Goal: Use online tool/utility: Utilize a website feature to perform a specific function

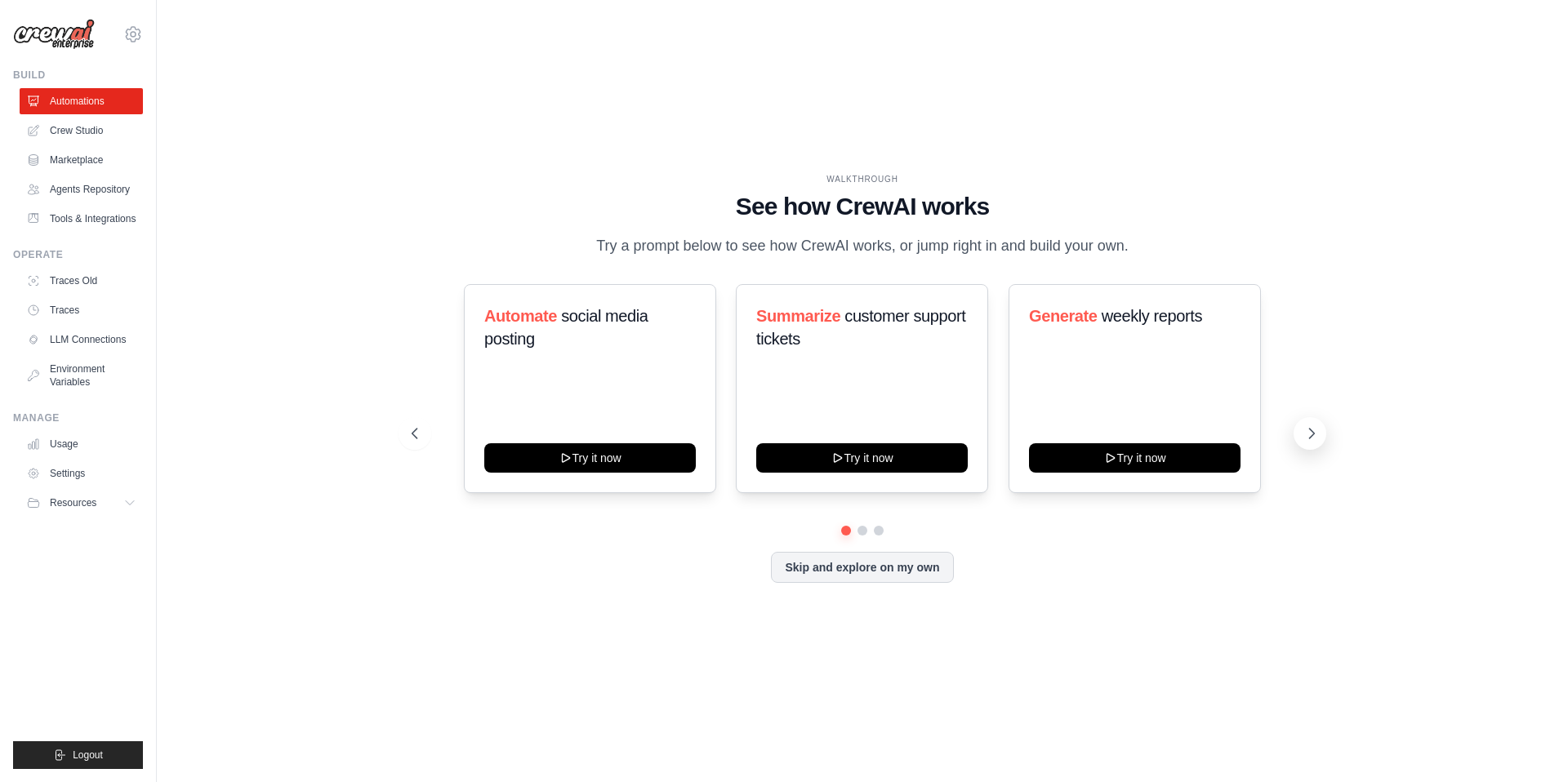
click at [1311, 427] on icon at bounding box center [1312, 434] width 17 height 17
click at [419, 429] on icon at bounding box center [414, 434] width 17 height 17
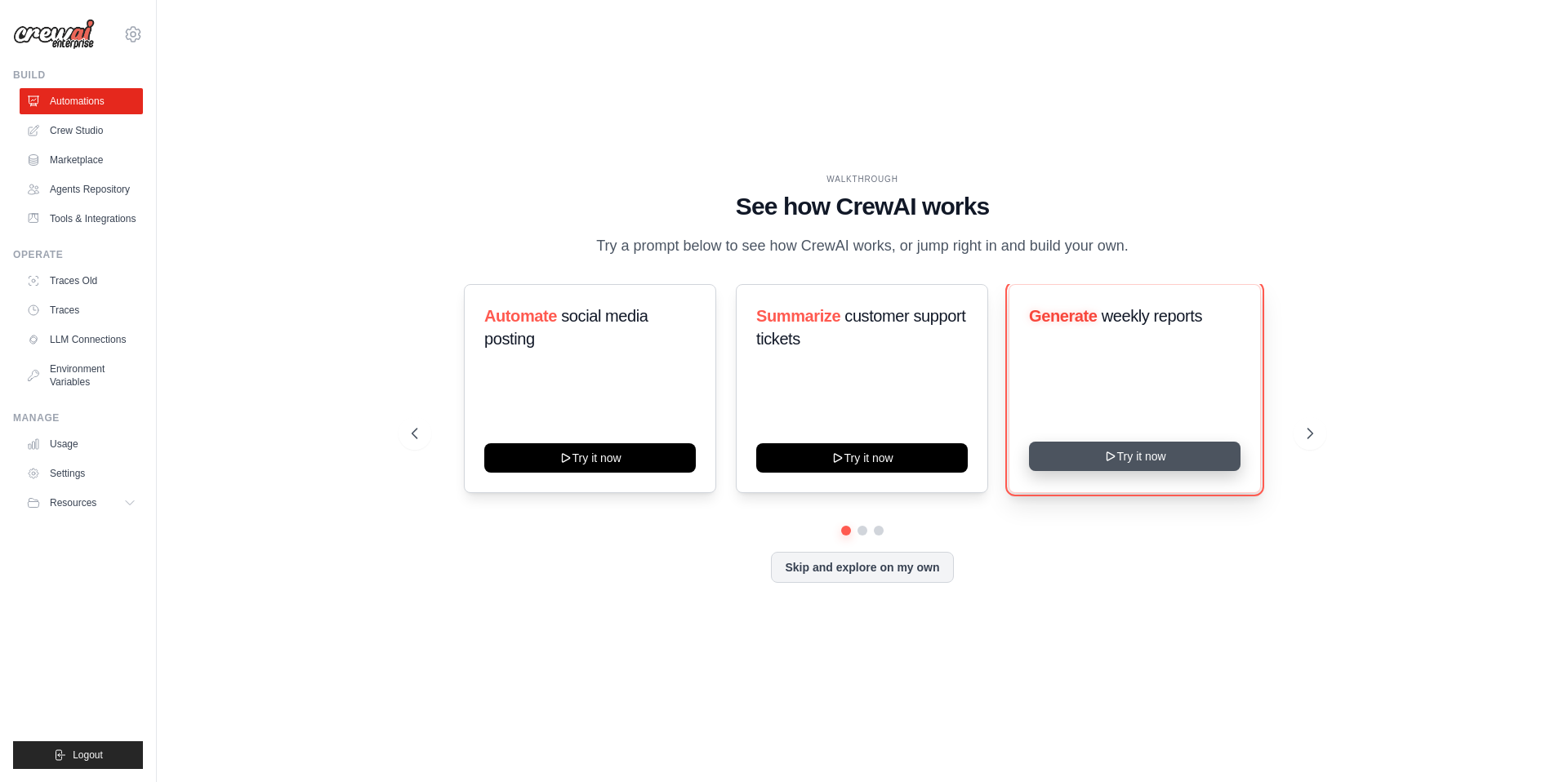
click at [1063, 457] on button "Try it now" at bounding box center [1135, 457] width 211 height 30
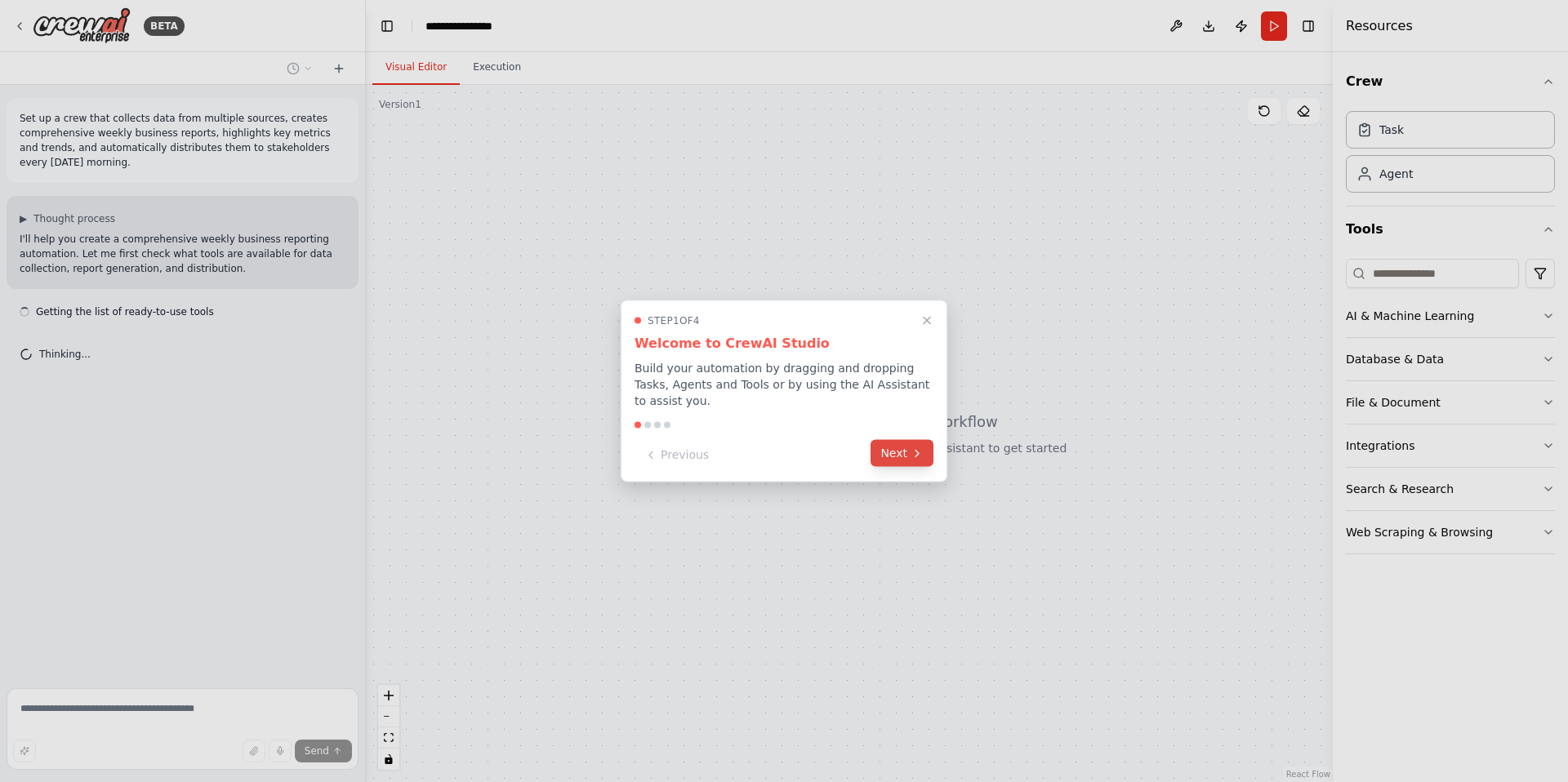
click at [905, 453] on button "Next" at bounding box center [902, 453] width 63 height 27
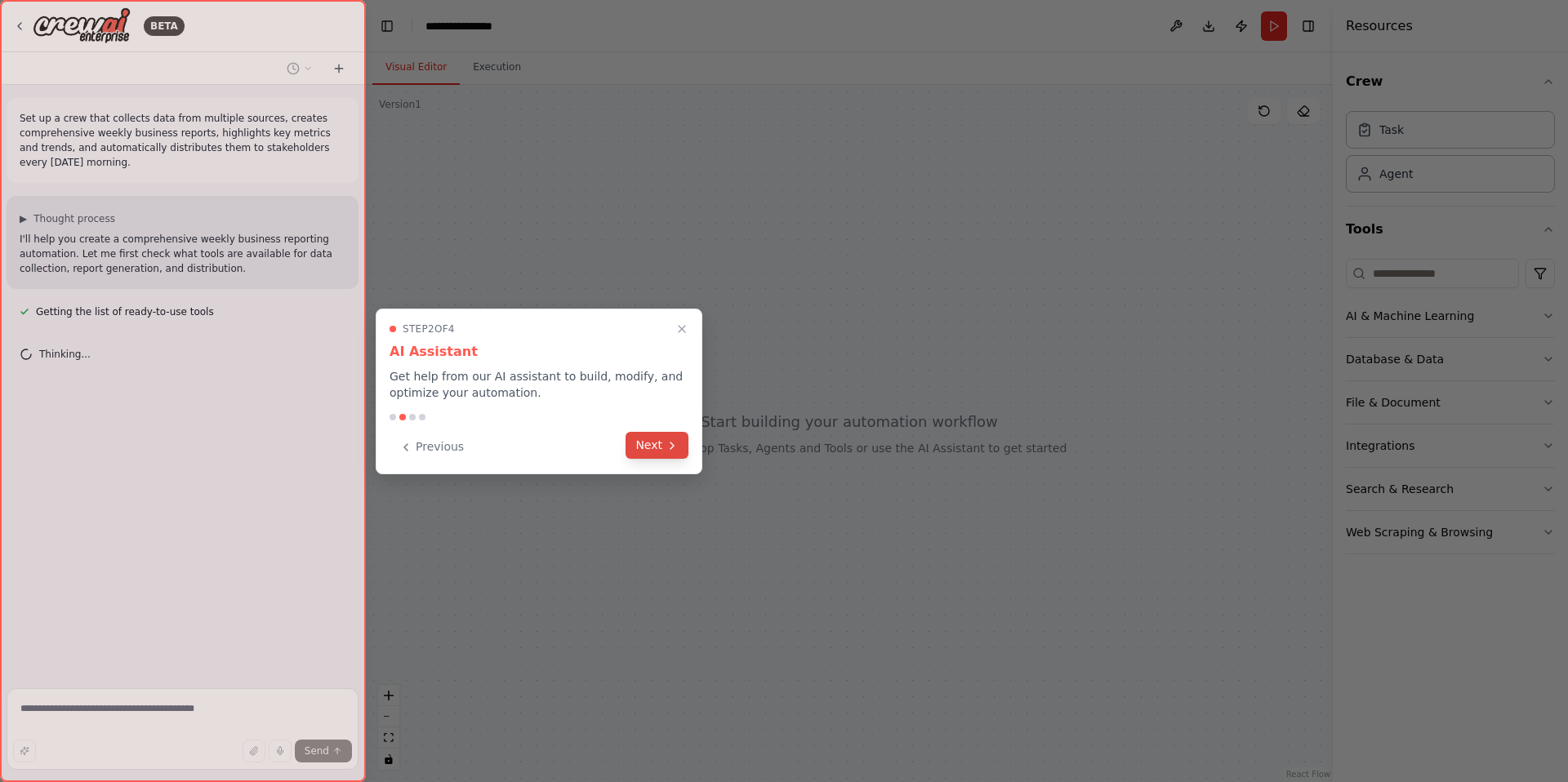
click at [668, 452] on icon at bounding box center [672, 446] width 13 height 13
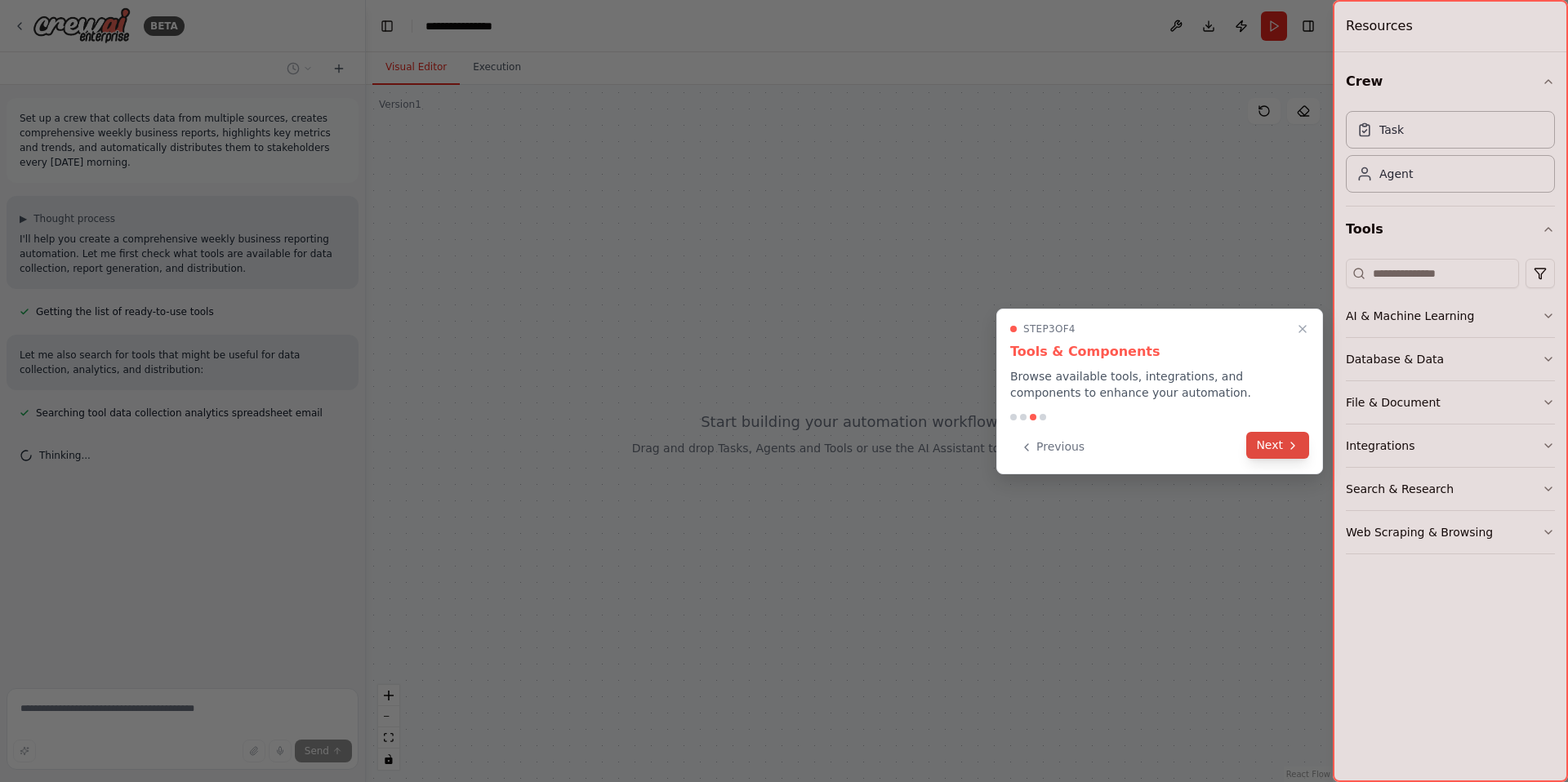
click at [1271, 446] on button "Next" at bounding box center [1278, 445] width 63 height 27
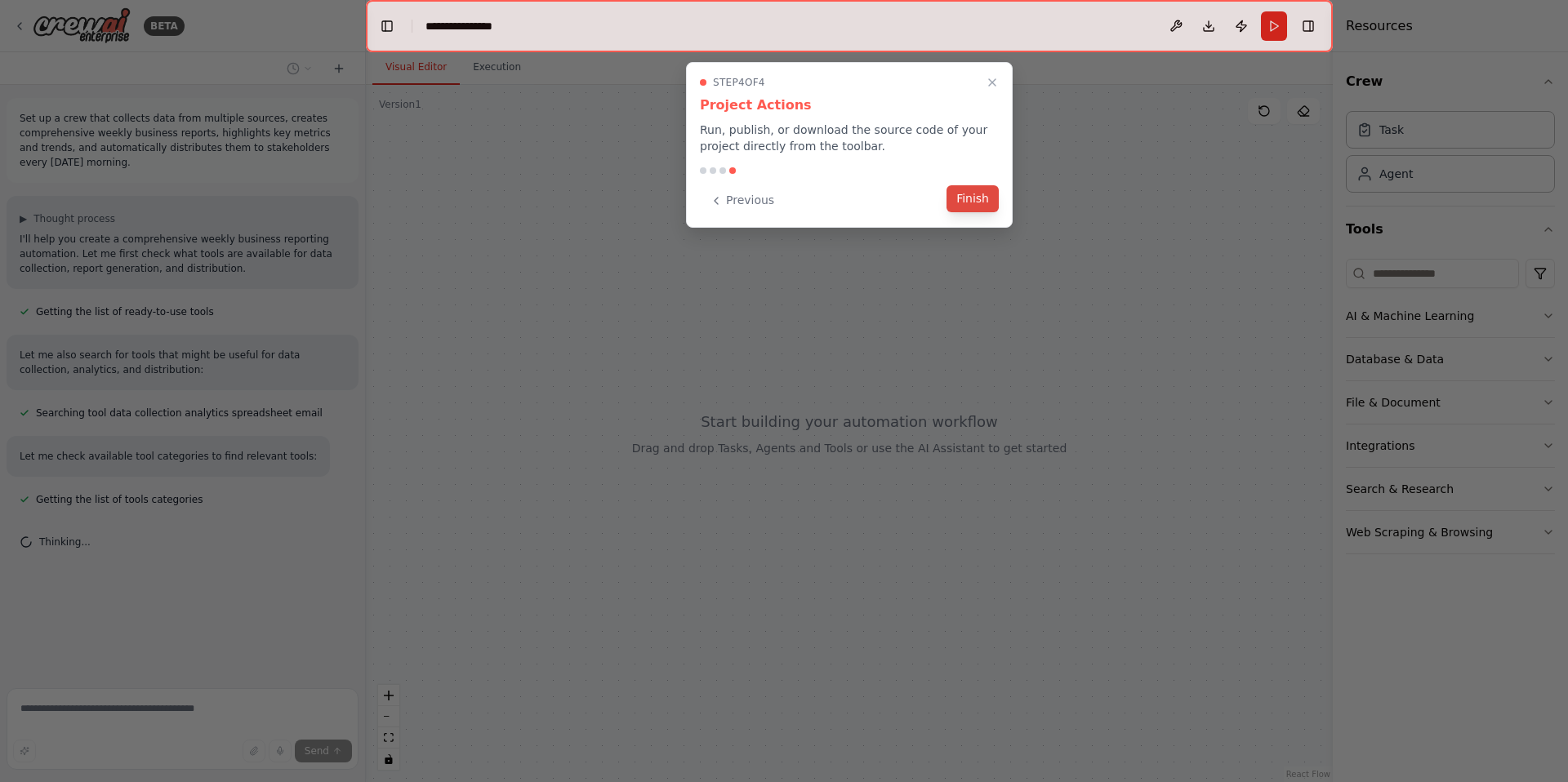
click at [967, 205] on button "Finish" at bounding box center [973, 198] width 52 height 27
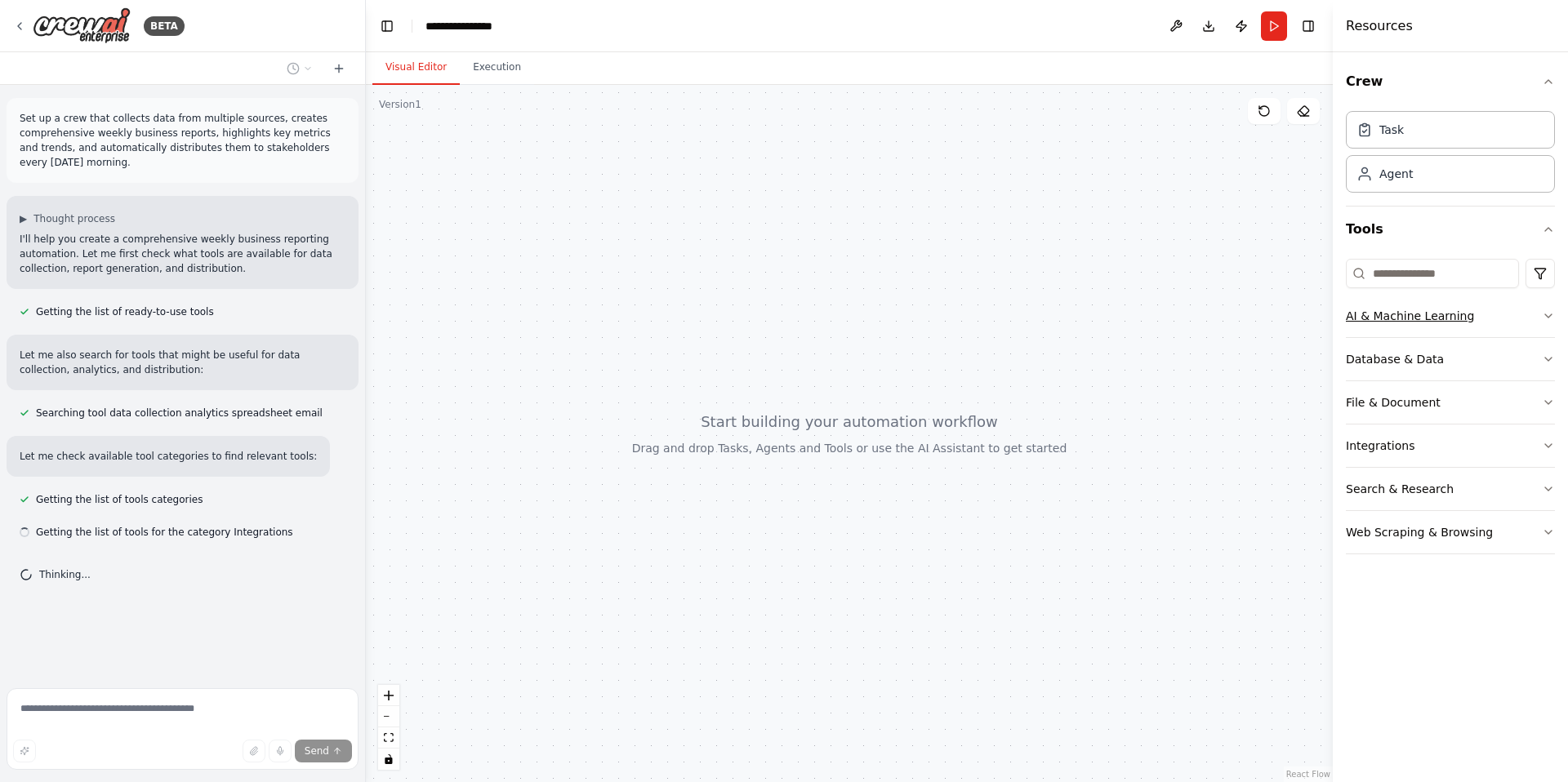
click at [1493, 316] on button "AI & Machine Learning" at bounding box center [1451, 316] width 209 height 43
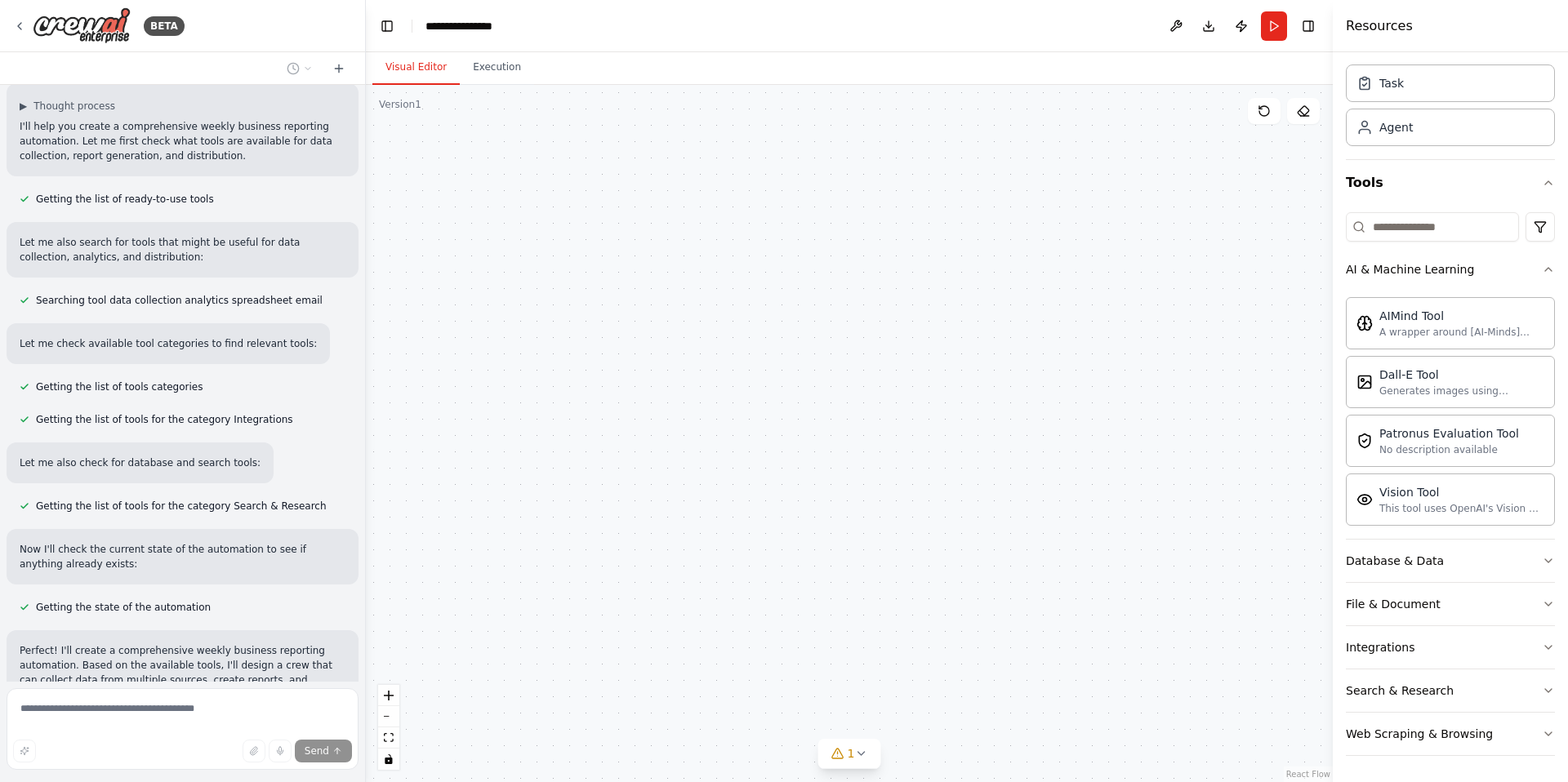
scroll to position [257, 0]
